Goal: Task Accomplishment & Management: Use online tool/utility

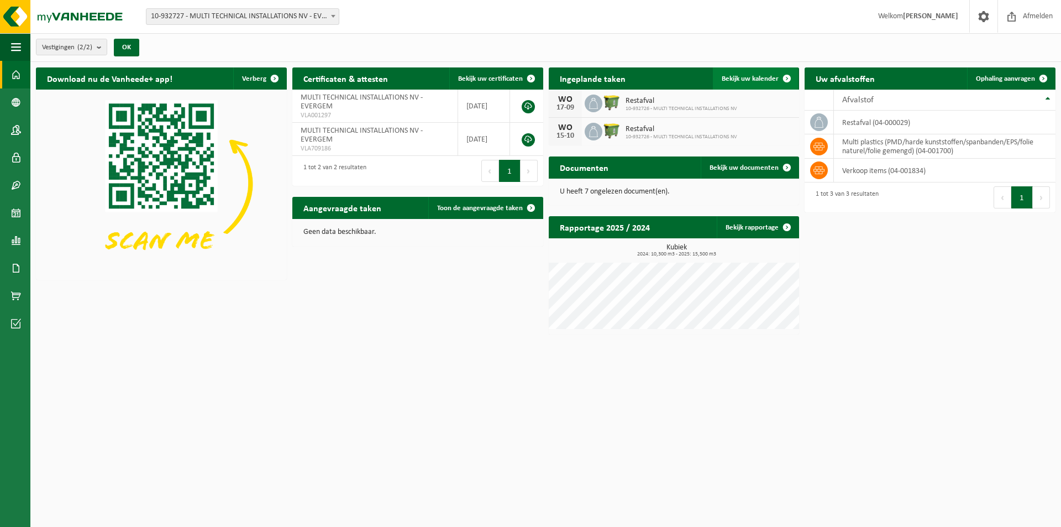
click at [756, 76] on span "Bekijk uw kalender" at bounding box center [750, 78] width 57 height 7
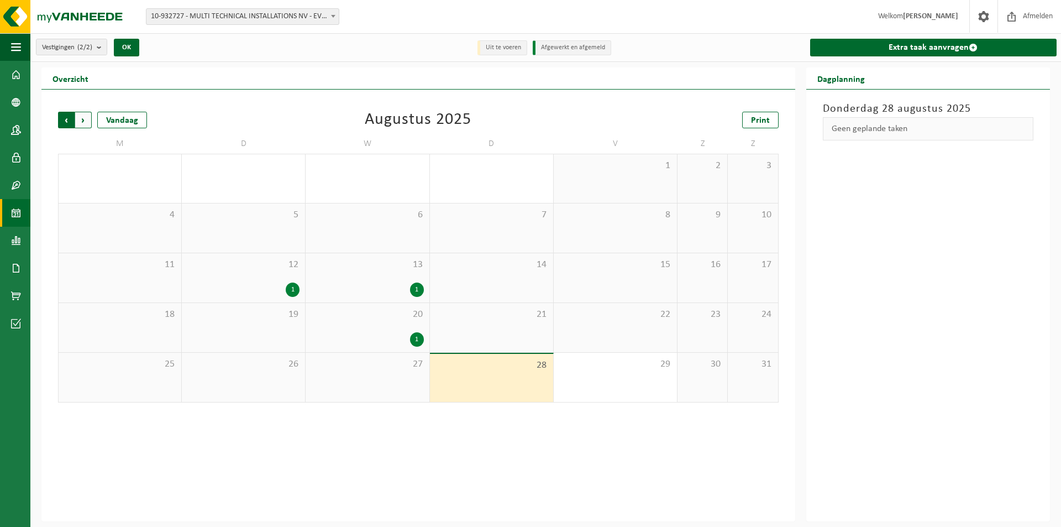
click at [85, 118] on span "Volgende" at bounding box center [83, 120] width 17 height 17
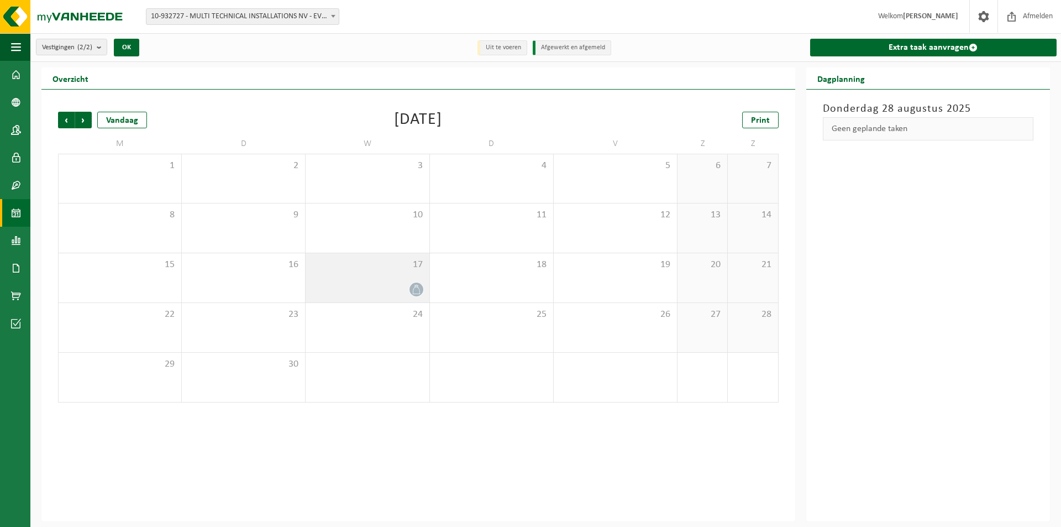
click at [391, 272] on div "17" at bounding box center [367, 277] width 123 height 49
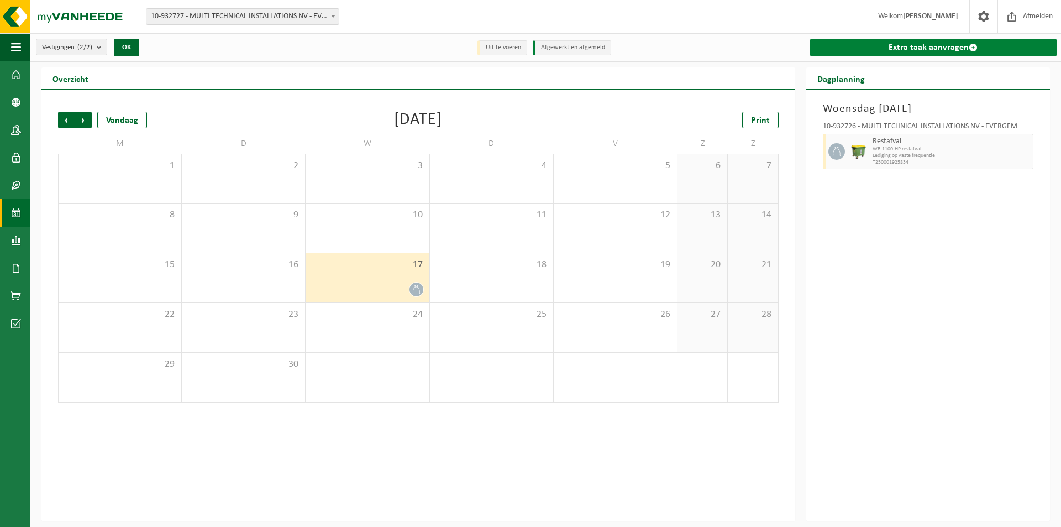
click at [838, 48] on link "Extra taak aanvragen" at bounding box center [933, 48] width 246 height 18
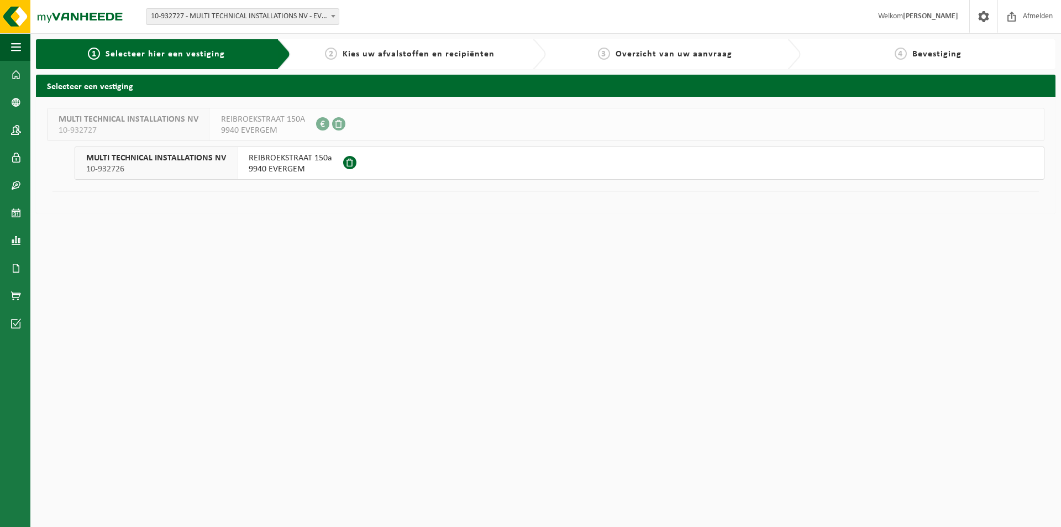
click at [265, 162] on span "REIBROEKSTRAAT 150a" at bounding box center [290, 157] width 83 height 11
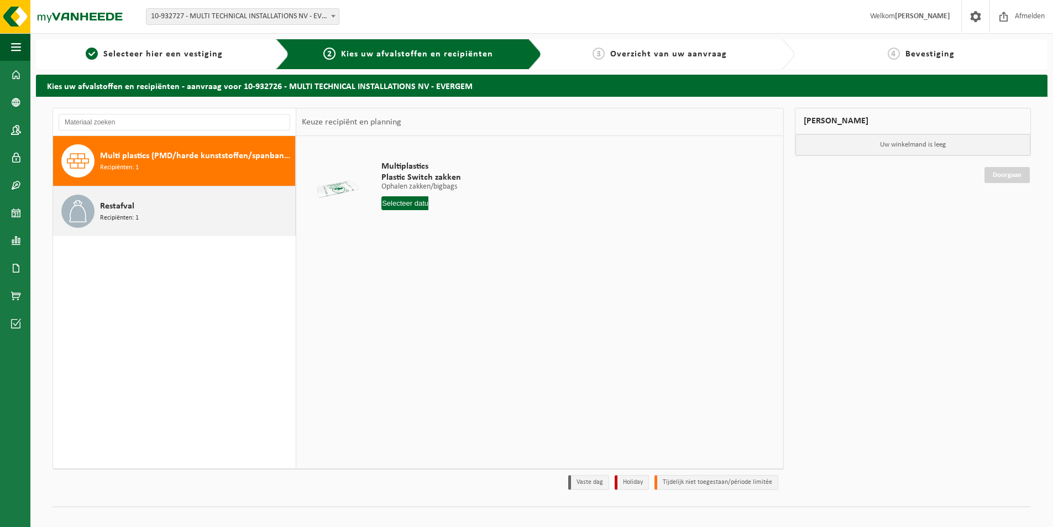
click at [147, 202] on div "Restafval Recipiënten: 1" at bounding box center [196, 210] width 192 height 33
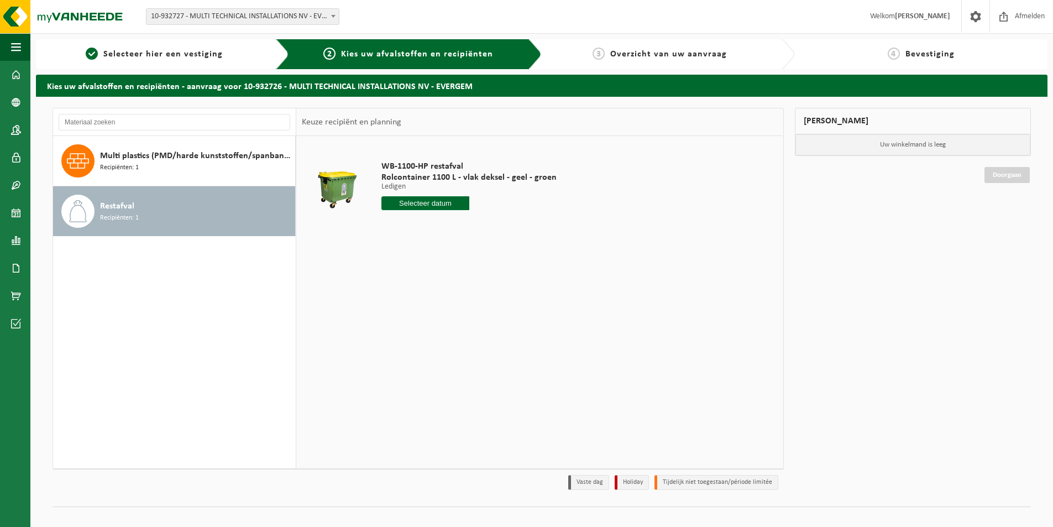
click at [440, 204] on input "text" at bounding box center [425, 203] width 88 height 14
click at [506, 229] on icon at bounding box center [507, 228] width 18 height 18
click at [429, 266] on div "3" at bounding box center [429, 266] width 19 height 18
type input "Van 2025-09-03"
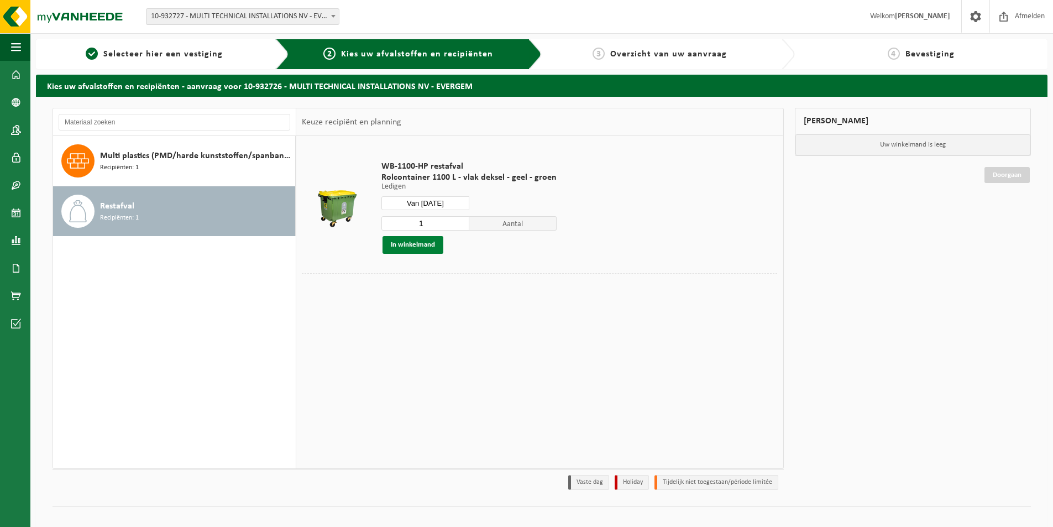
click at [412, 246] on button "In winkelmand" at bounding box center [412, 245] width 61 height 18
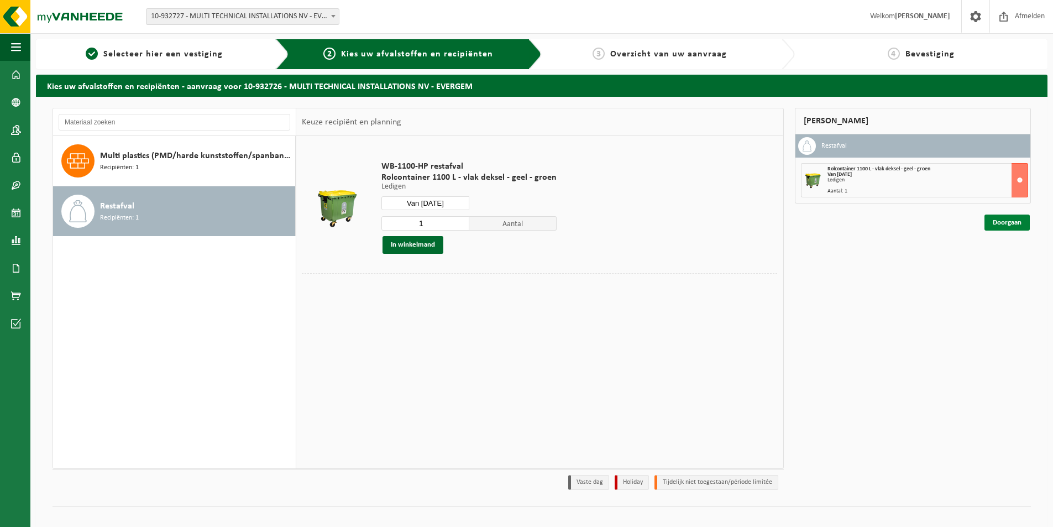
click at [1014, 221] on link "Doorgaan" at bounding box center [1006, 222] width 45 height 16
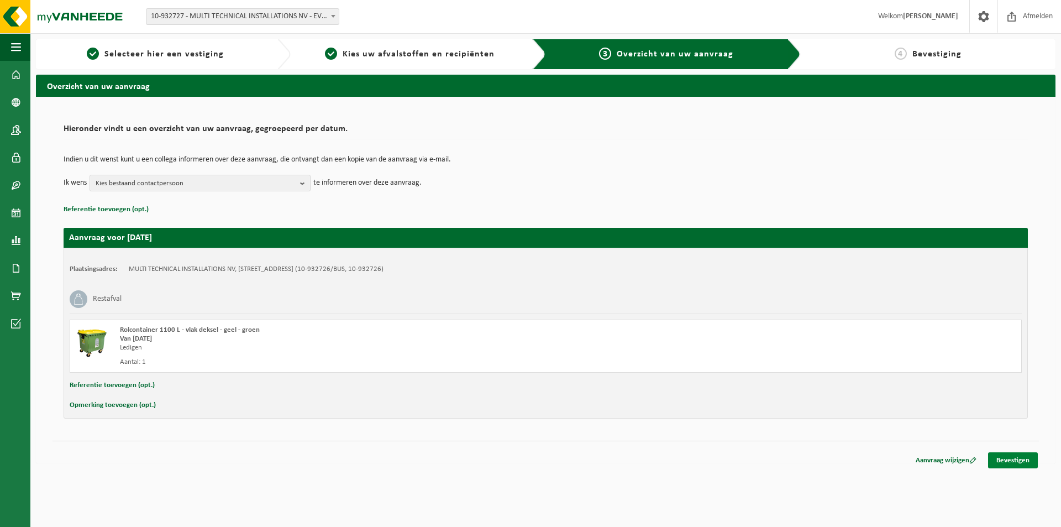
click at [1013, 460] on link "Bevestigen" at bounding box center [1013, 460] width 50 height 16
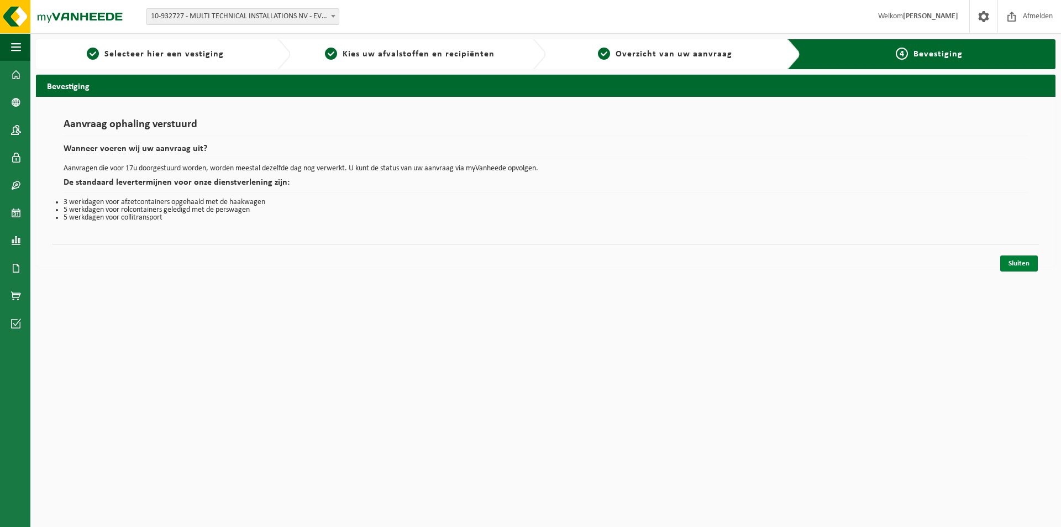
click at [1014, 263] on link "Sluiten" at bounding box center [1019, 263] width 38 height 16
